Goal: Navigation & Orientation: Find specific page/section

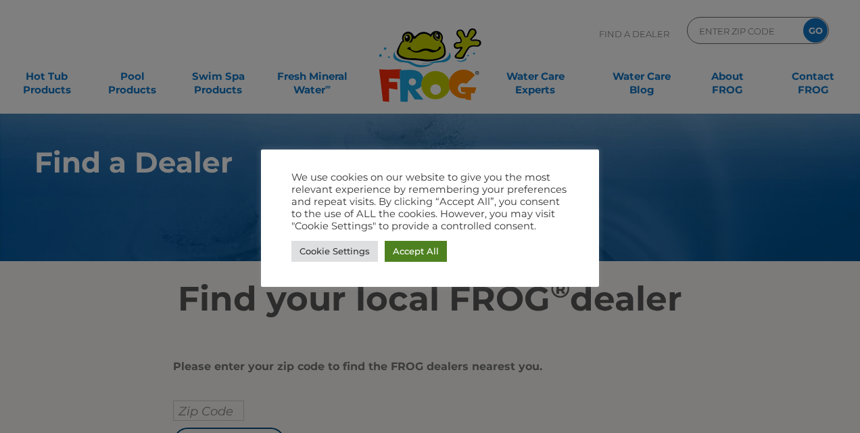
click at [416, 250] on link "Accept All" at bounding box center [416, 251] width 62 height 21
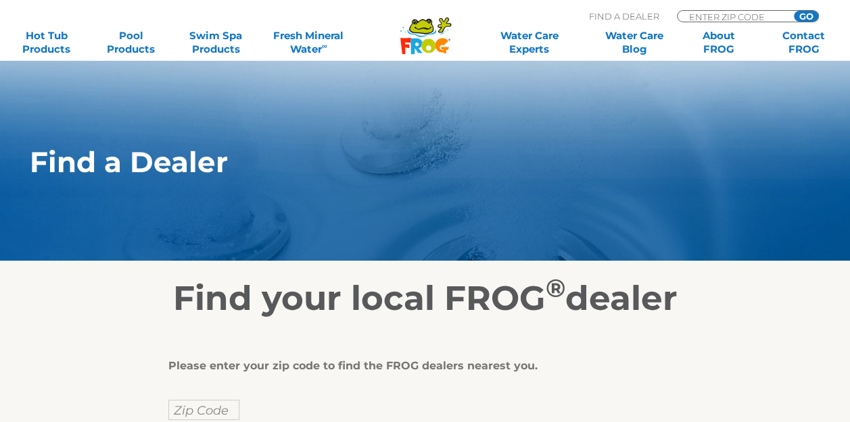
scroll to position [297, 0]
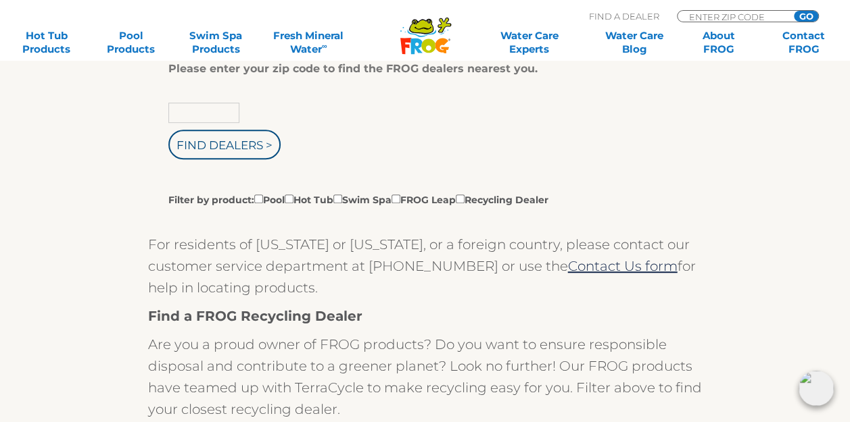
click at [197, 116] on input "text" at bounding box center [203, 113] width 71 height 20
type input "05482"
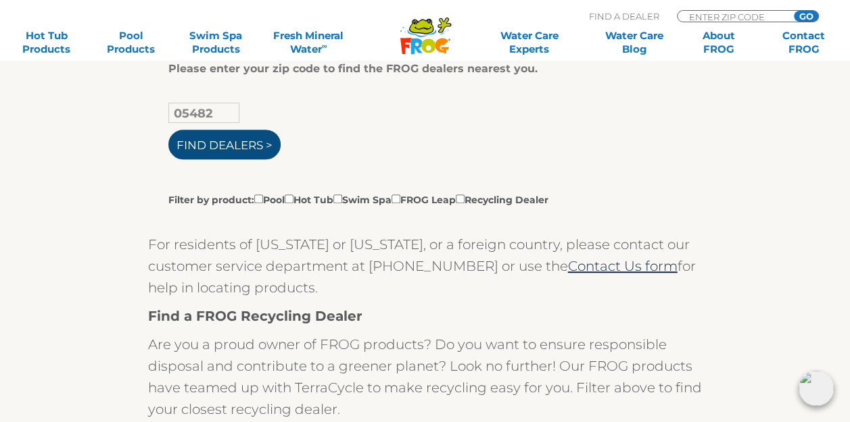
click at [203, 143] on input "Find Dealers >" at bounding box center [224, 145] width 112 height 30
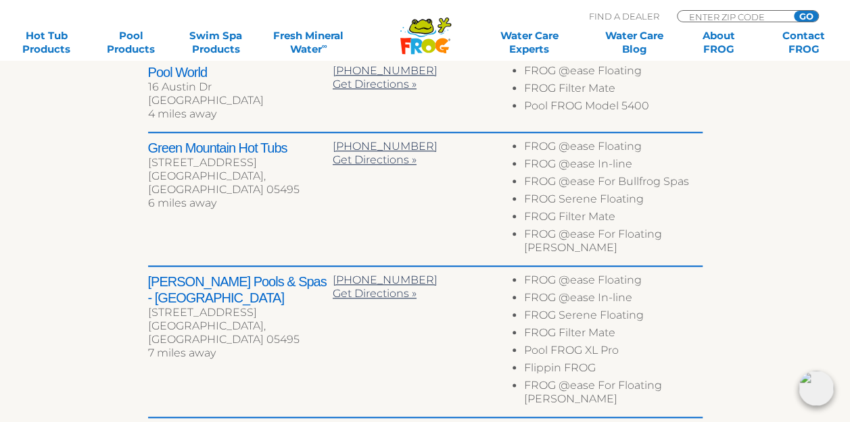
scroll to position [510, 0]
